Goal: Task Accomplishment & Management: Manage account settings

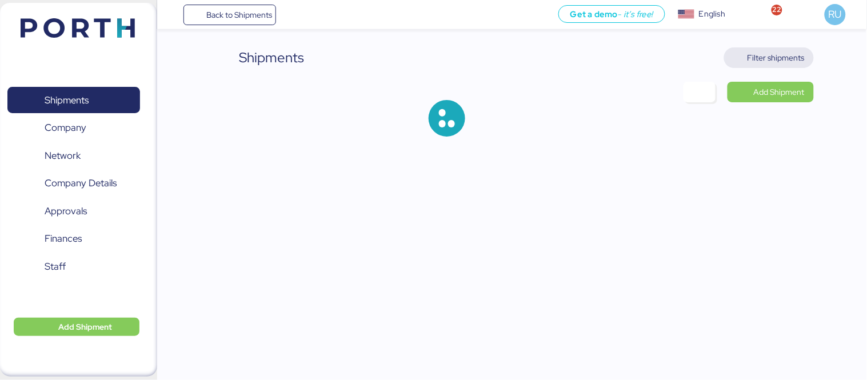
click at [784, 67] on span "Filter shipments" at bounding box center [769, 57] width 90 height 21
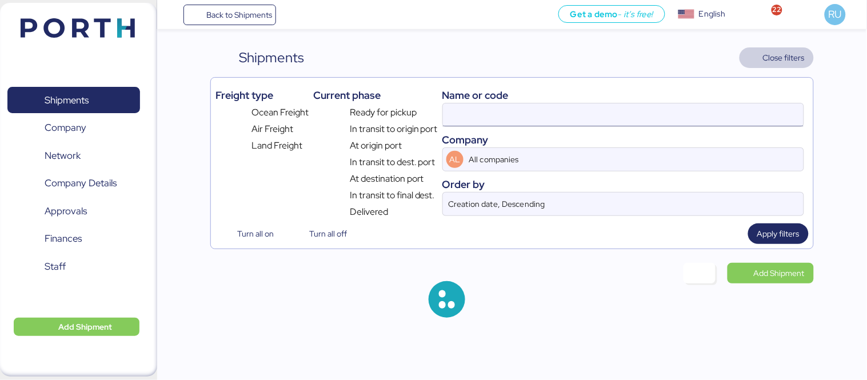
click at [495, 119] on input at bounding box center [623, 114] width 361 height 23
type input "ZIMUSHH31878282"
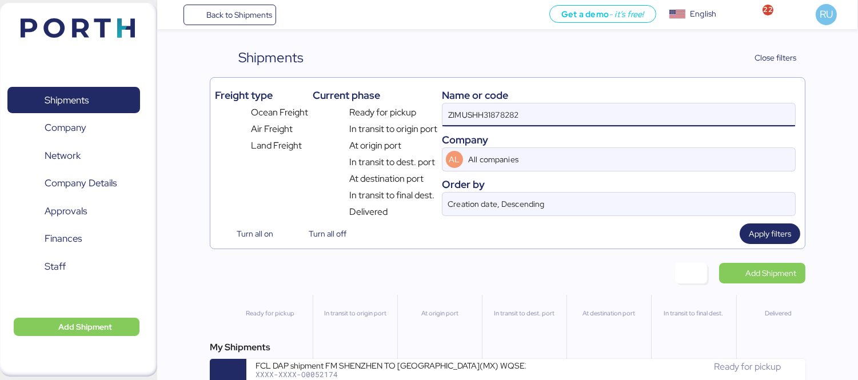
click at [495, 110] on input "ZIMUSHH31878282" at bounding box center [618, 114] width 353 height 23
paste input "O0052140"
type input "O0052140"
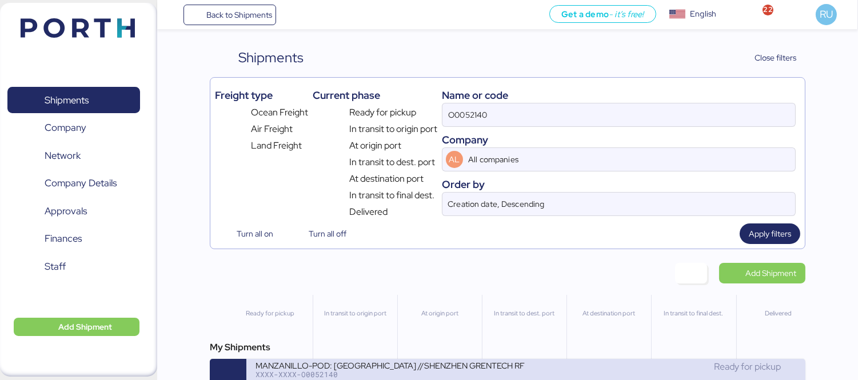
click at [475, 363] on div "MANZANILLO-POD: [GEOGRAPHIC_DATA] //SHENZHEN GRENTECH RF COMMUNICATION LIMITED …" at bounding box center [390, 365] width 270 height 10
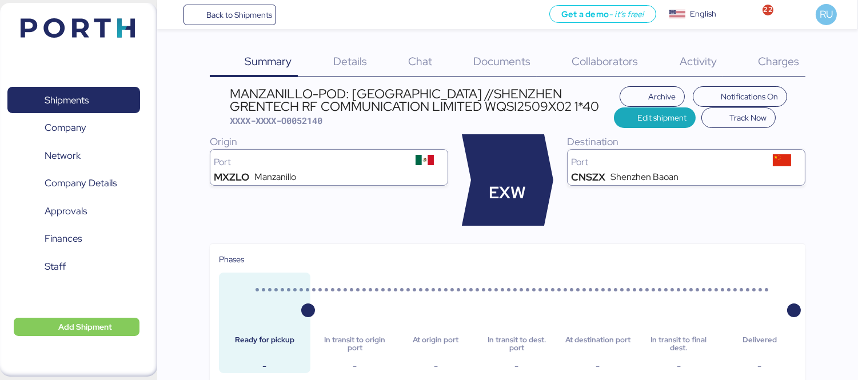
click at [756, 70] on div "Charges 0" at bounding box center [764, 62] width 82 height 30
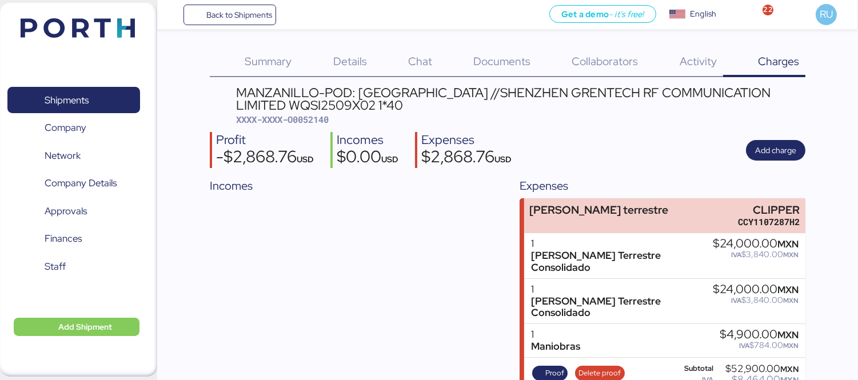
scroll to position [18, 0]
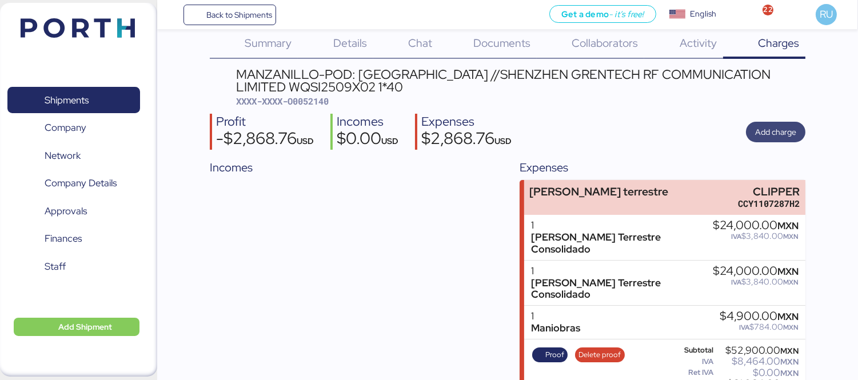
click at [778, 125] on span "Add charge" at bounding box center [775, 132] width 41 height 14
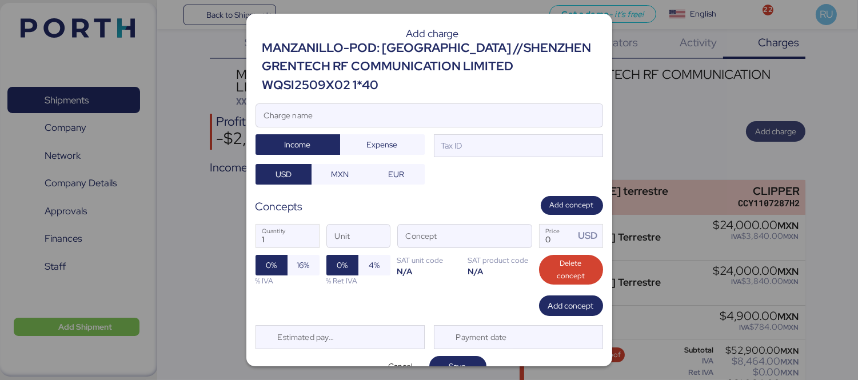
scroll to position [0, 0]
click at [485, 110] on input "Charge name" at bounding box center [429, 115] width 346 height 23
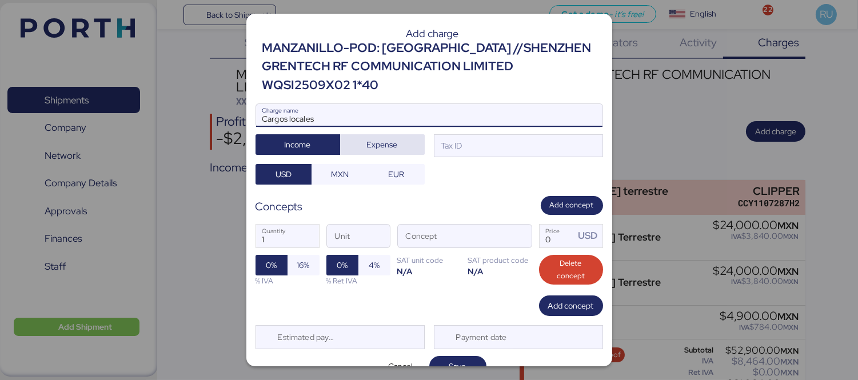
type input "Cargos locales"
click at [379, 150] on span "Expense" at bounding box center [382, 145] width 31 height 14
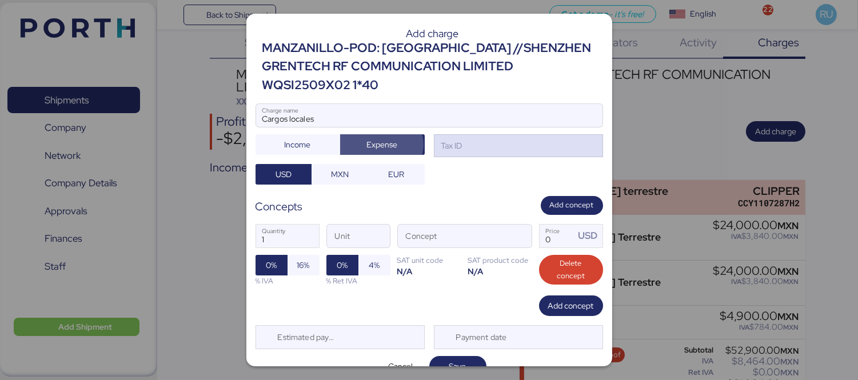
click at [459, 152] on div "Tax ID" at bounding box center [518, 145] width 169 height 23
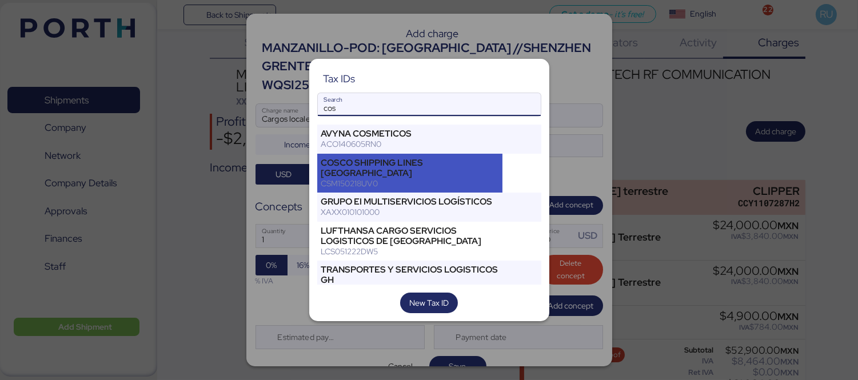
type input "cos"
click at [419, 178] on div "CSM150218UV0" at bounding box center [410, 183] width 178 height 10
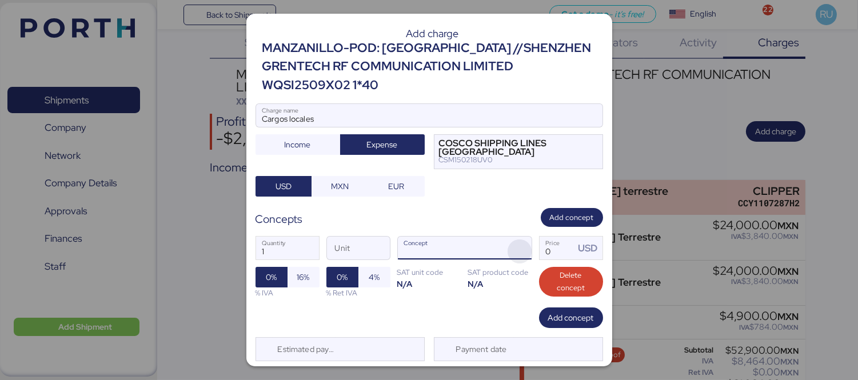
click at [507, 253] on span "button" at bounding box center [519, 251] width 24 height 24
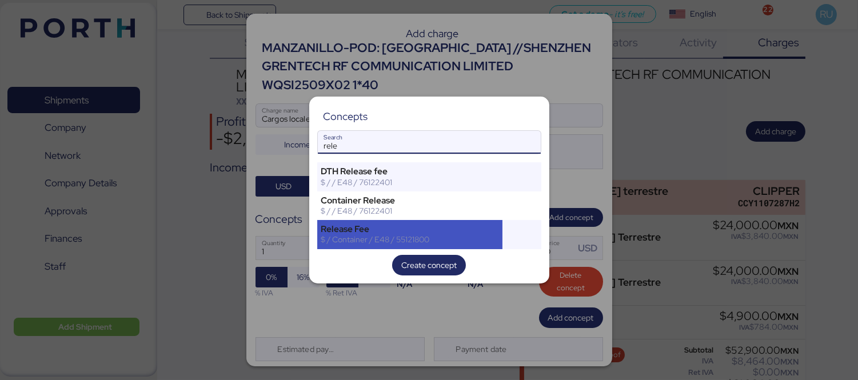
type input "rele"
click at [470, 245] on div "$ / Container / E48 / 55121800" at bounding box center [410, 239] width 178 height 10
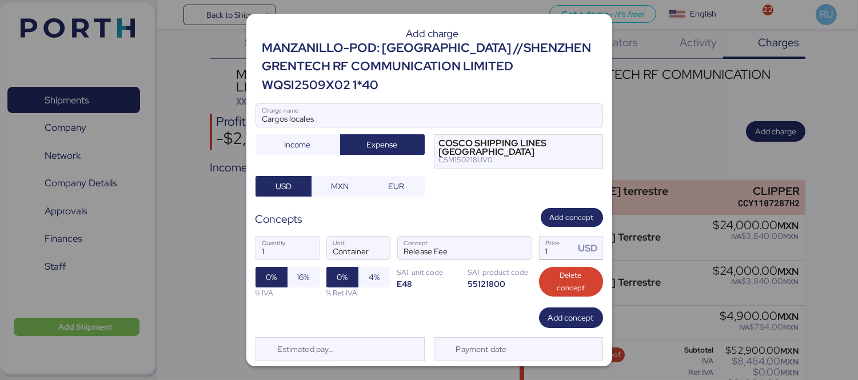
click at [549, 251] on input "1" at bounding box center [556, 248] width 35 height 23
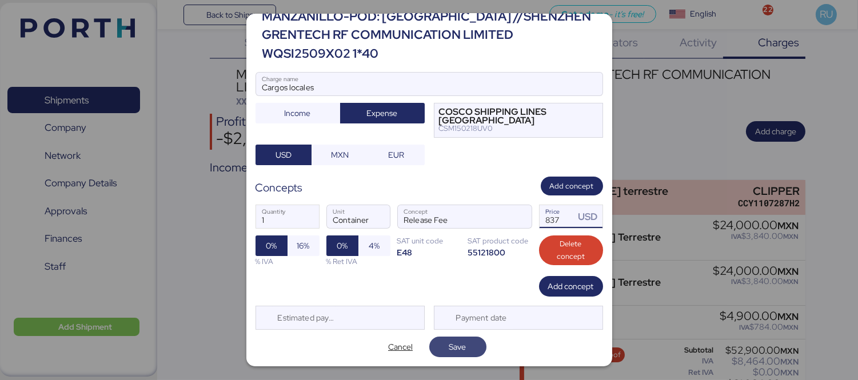
type input "837"
click at [466, 343] on span "Save" at bounding box center [457, 347] width 39 height 16
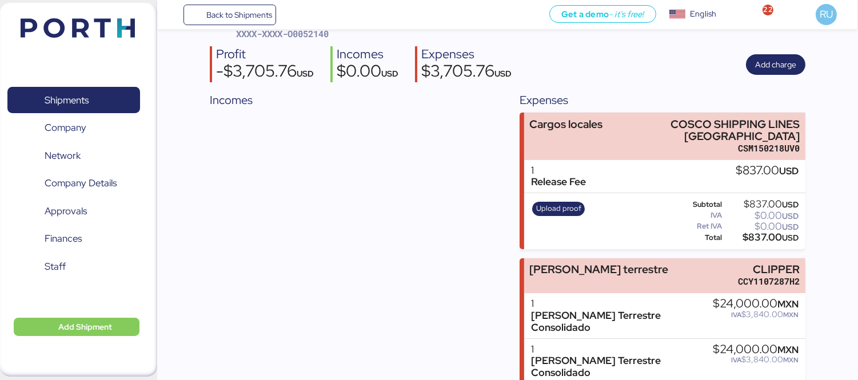
scroll to position [86, 0]
click at [568, 206] on span "Upload proof" at bounding box center [558, 208] width 45 height 13
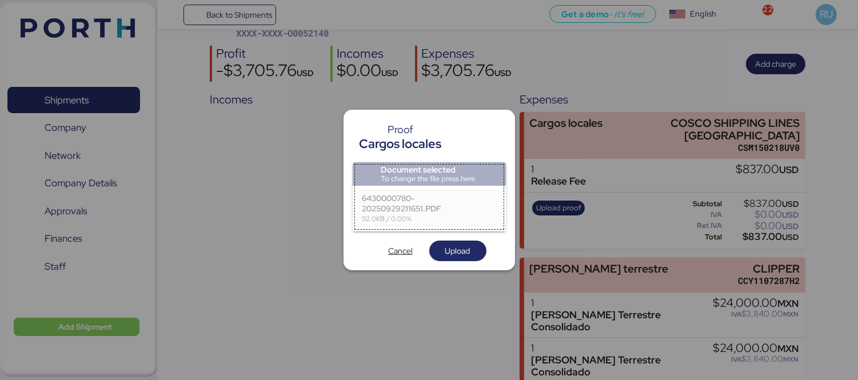
click at [450, 275] on div at bounding box center [429, 190] width 858 height 380
click at [461, 250] on span "Upload" at bounding box center [457, 251] width 25 height 14
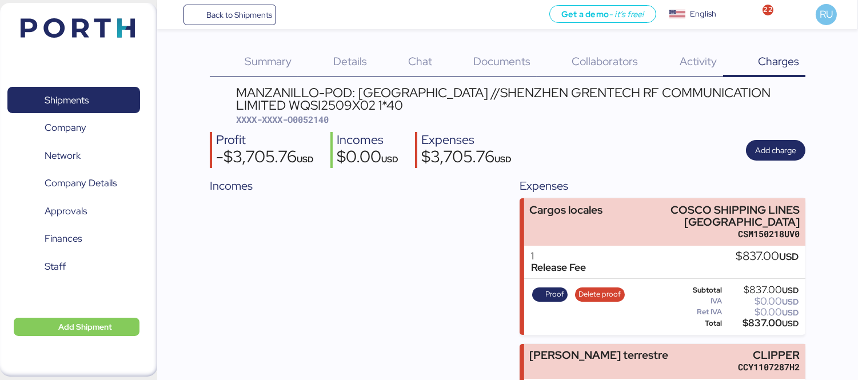
click at [311, 115] on span "XXXX-XXXX-O0052140" at bounding box center [282, 119] width 93 height 11
copy span "O0052140"
click at [669, 128] on div "MANZANILLO-POD: [GEOGRAPHIC_DATA] //SHENZHEN GRENTECH RF COMMUNICATION LIMITED …" at bounding box center [507, 322] width 595 height 473
